Goal: Contribute content: Add original content to the website for others to see

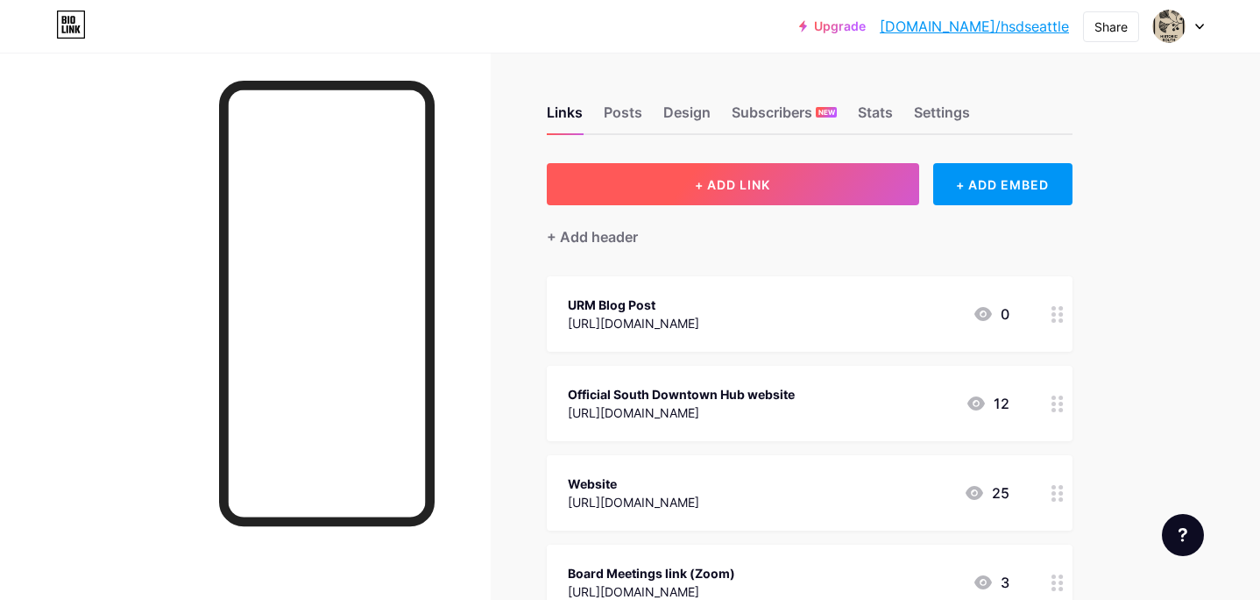
click at [731, 183] on span "+ ADD LINK" at bounding box center [732, 184] width 75 height 15
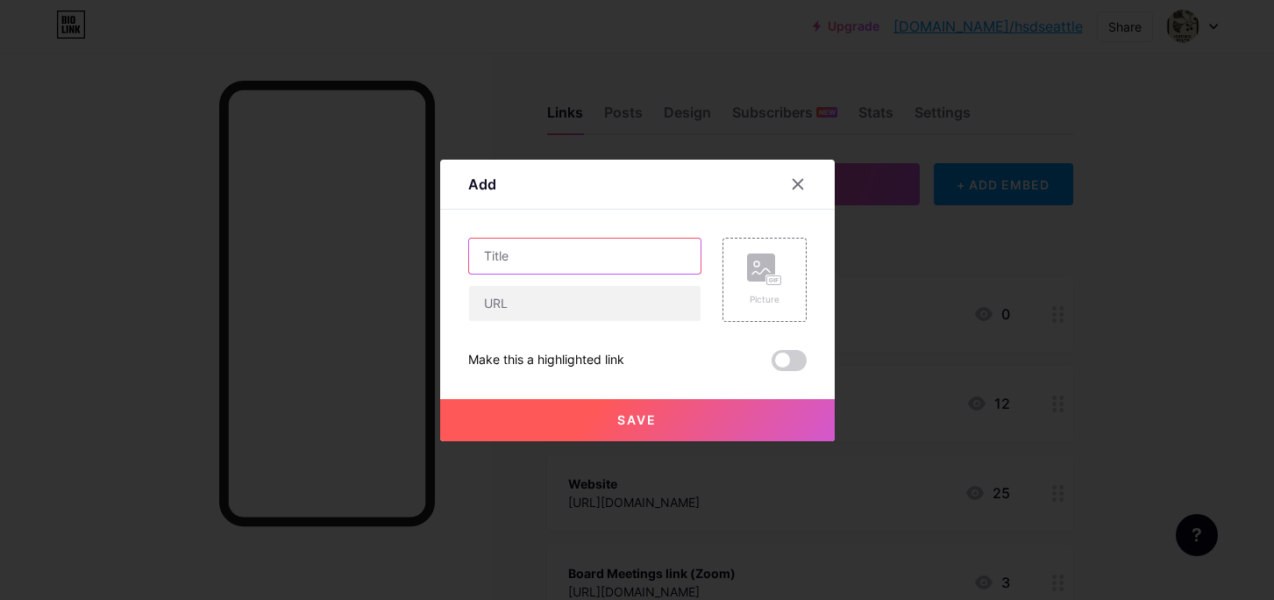
click at [522, 255] on input "text" at bounding box center [584, 255] width 231 height 35
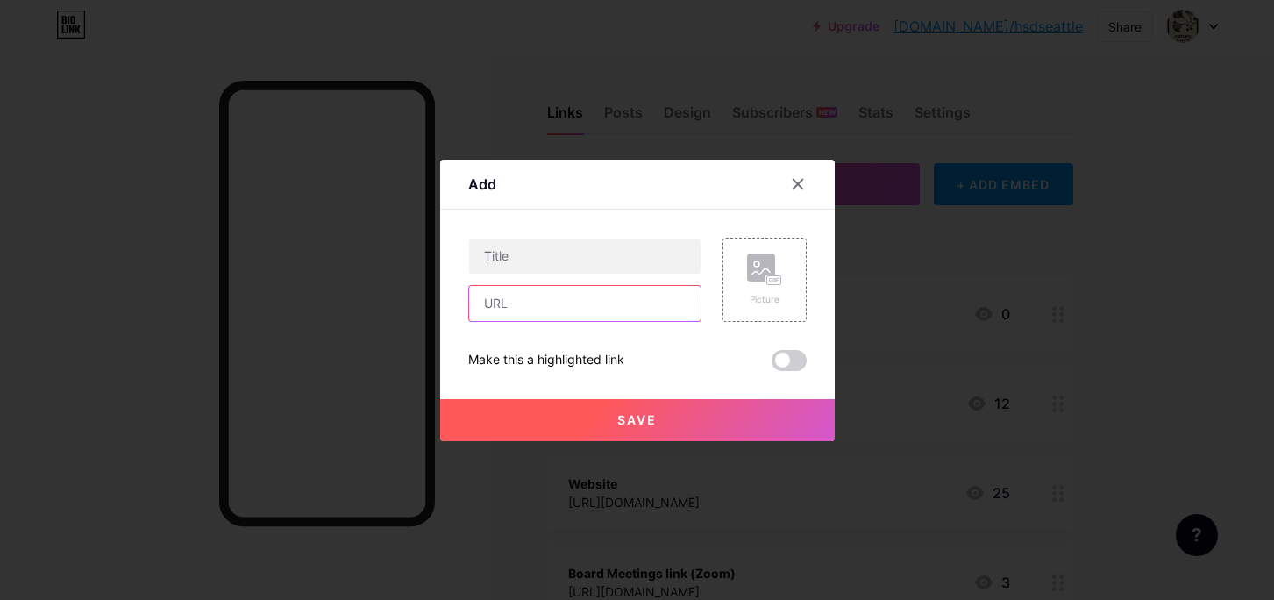
paste input "[URL][DOMAIN_NAME]"
type input "[URL][DOMAIN_NAME]"
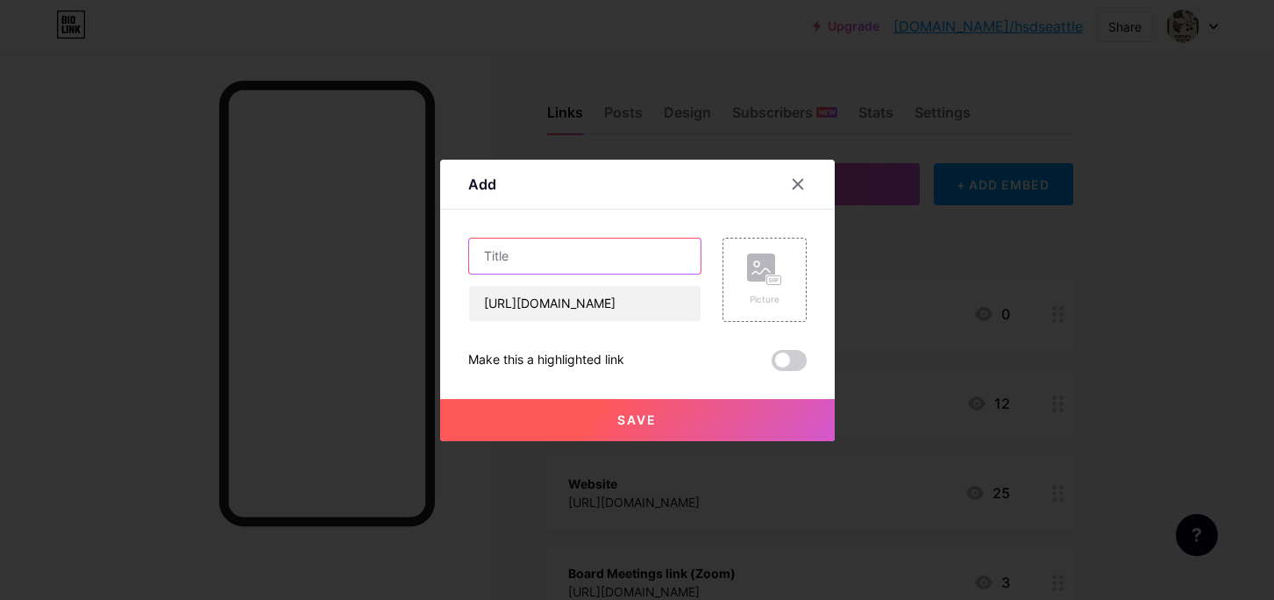
click at [639, 251] on input "text" at bounding box center [584, 255] width 231 height 35
paste input "The earthquake is coming. Is old Seattle worth saving?"
type input "KUOW & NPR The earthquake is coming. Is old Seattle worth saving?"
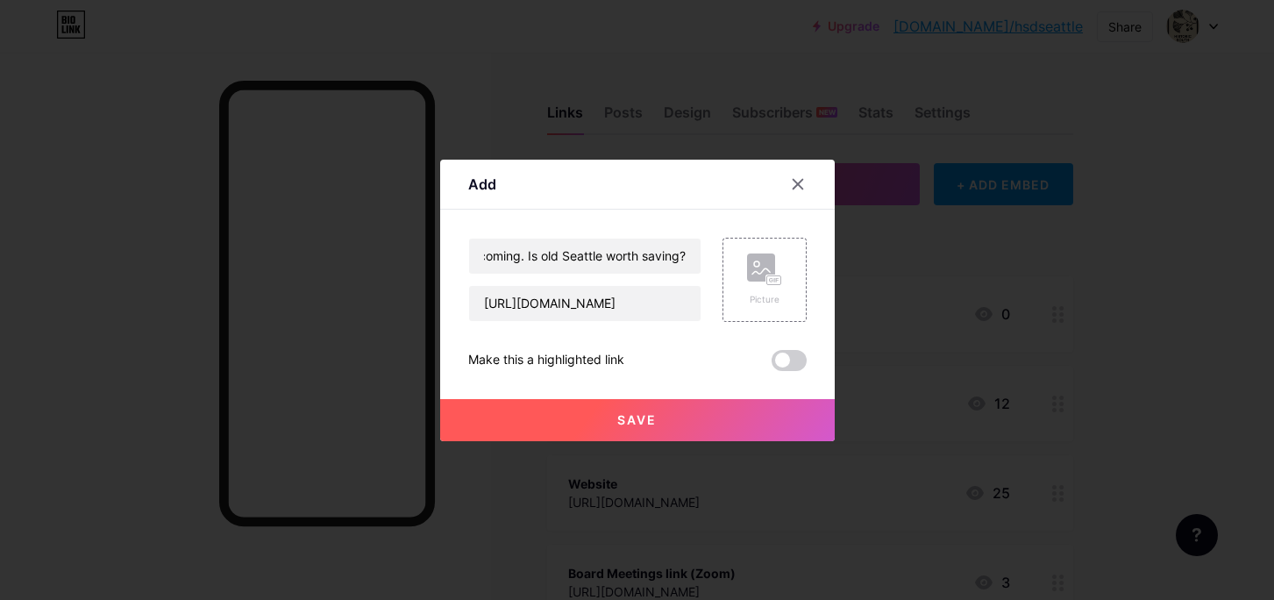
click at [693, 427] on button "Save" at bounding box center [637, 420] width 394 height 42
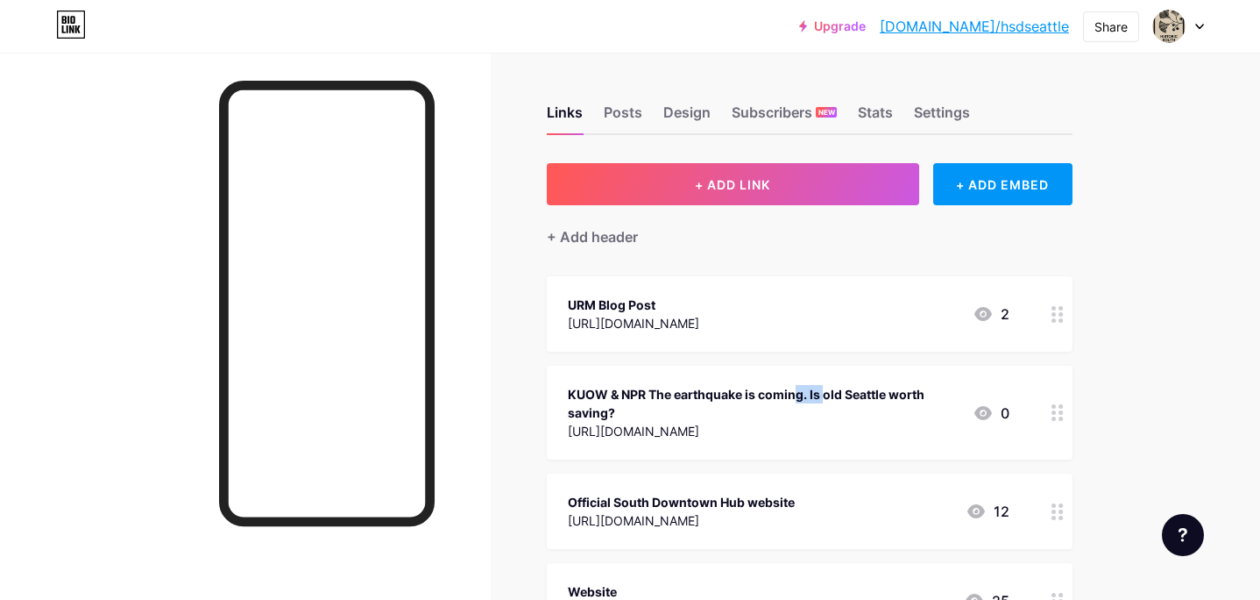
drag, startPoint x: 718, startPoint y: 401, endPoint x: 752, endPoint y: 383, distance: 38.8
click at [752, 383] on div "KUOW & NPR The earthquake is coming. Is old Seattle worth saving? [URL][DOMAIN_…" at bounding box center [763, 412] width 391 height 59
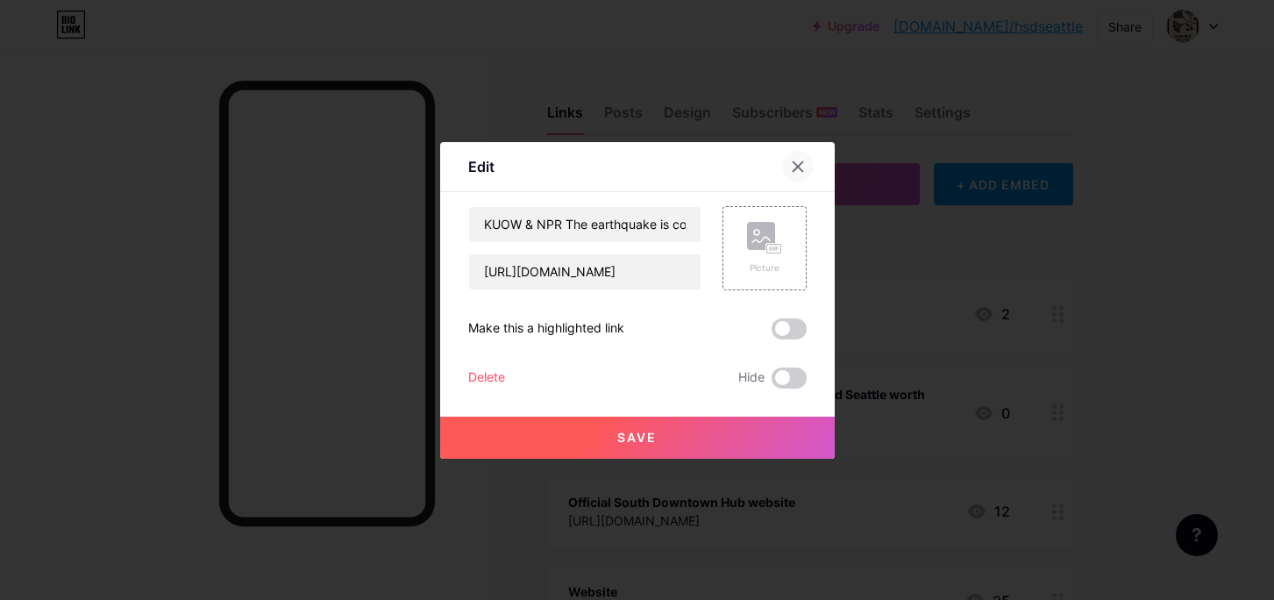
click at [791, 169] on icon at bounding box center [798, 167] width 14 height 14
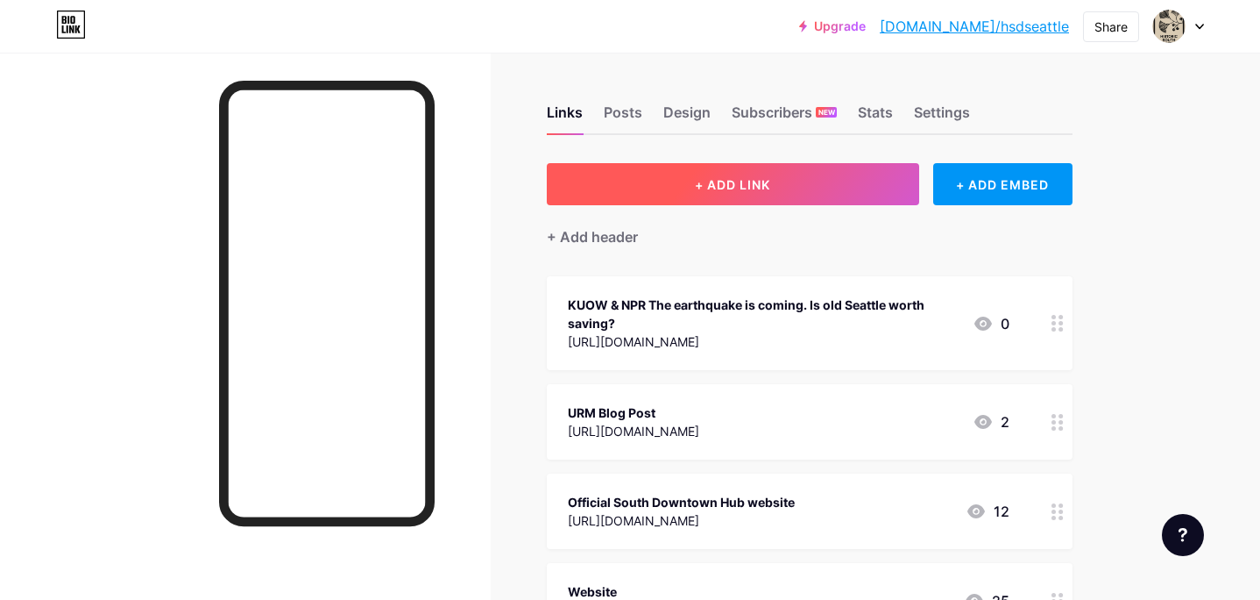
click at [760, 182] on span "+ ADD LINK" at bounding box center [732, 184] width 75 height 15
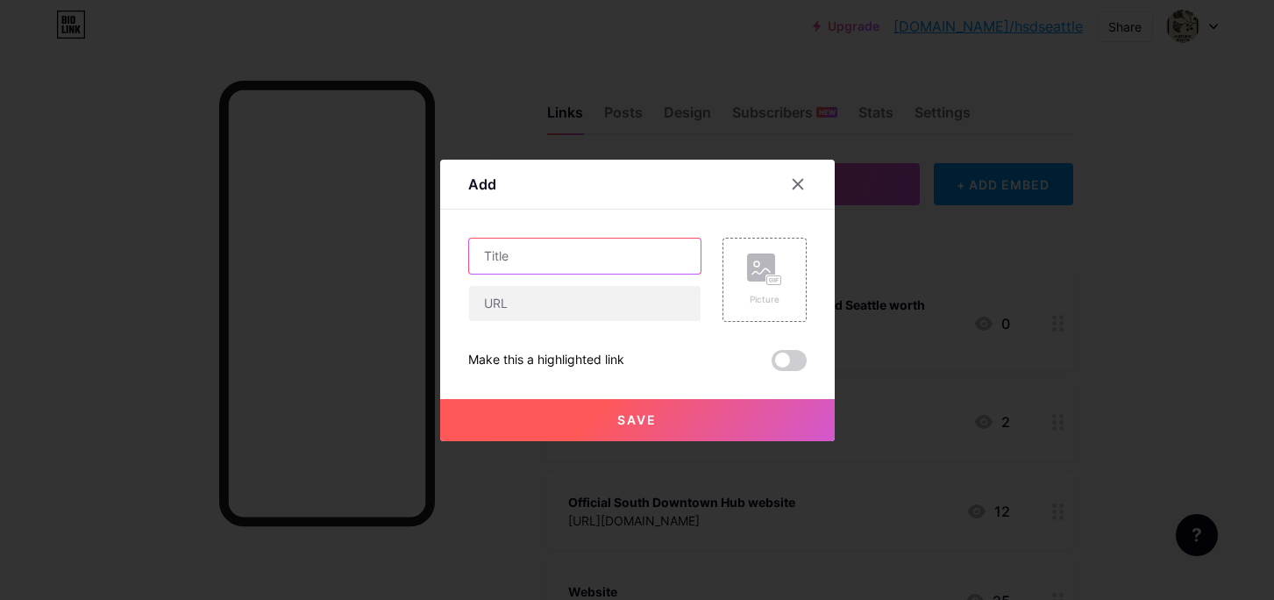
click at [593, 248] on input "text" at bounding box center [584, 255] width 231 height 35
type input "Booming Podcast"
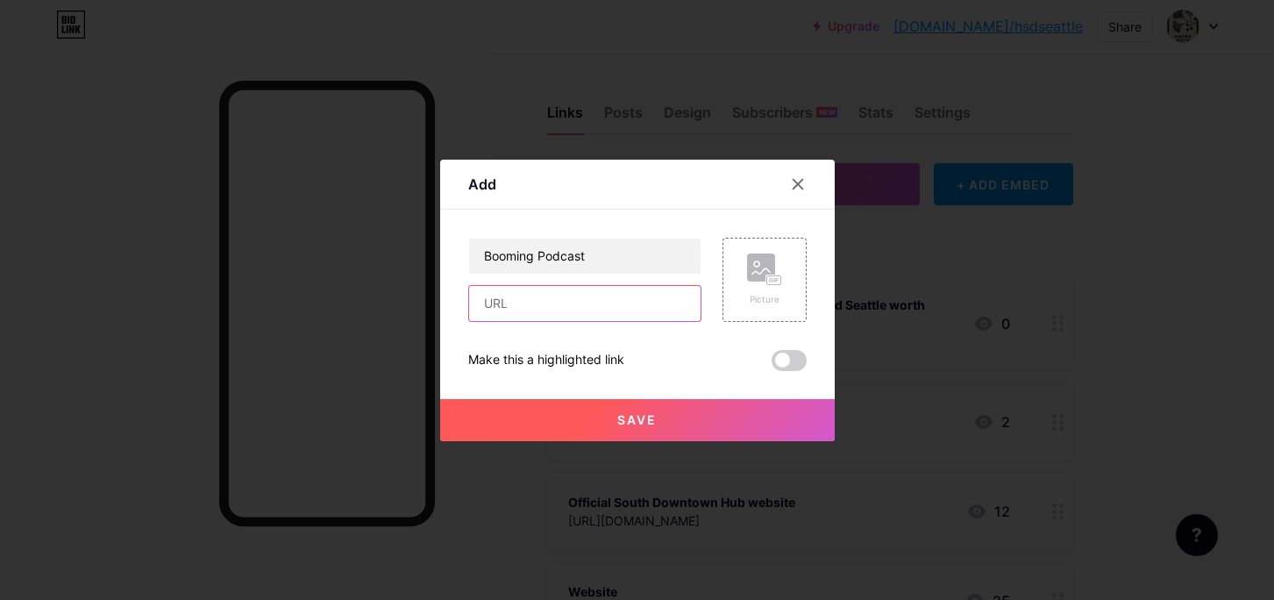
click at [517, 305] on input "text" at bounding box center [584, 303] width 231 height 35
paste input "[URL][DOMAIN_NAME]"
type input "[URL][DOMAIN_NAME]"
click at [626, 424] on span "Save" at bounding box center [636, 419] width 39 height 15
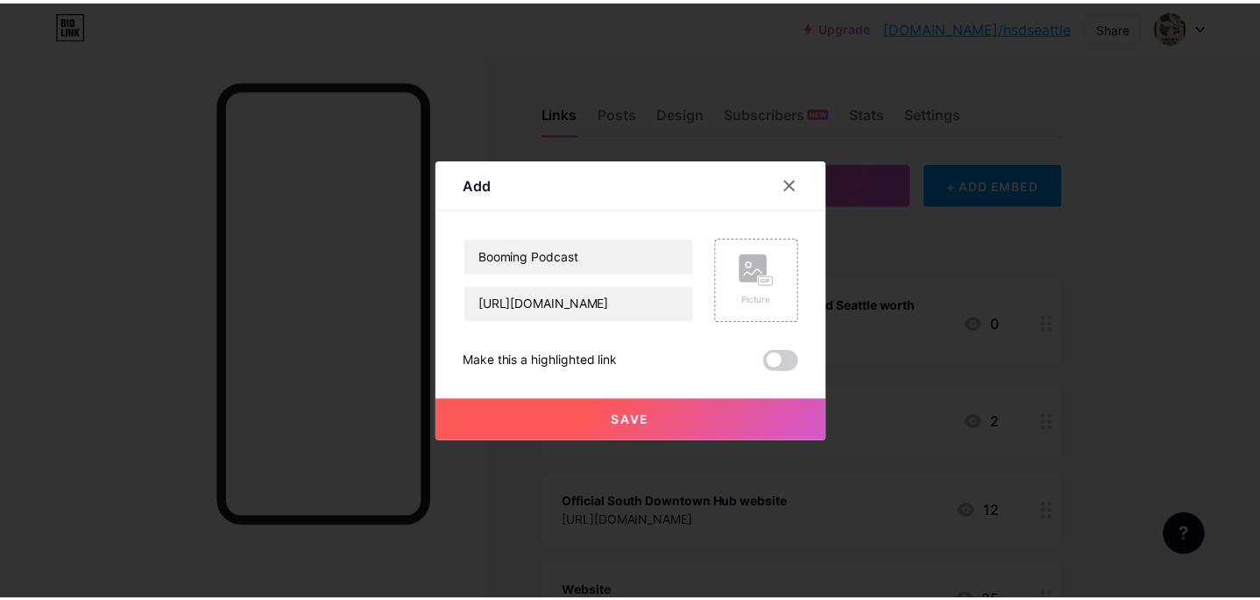
scroll to position [0, 0]
